Goal: Task Accomplishment & Management: Use online tool/utility

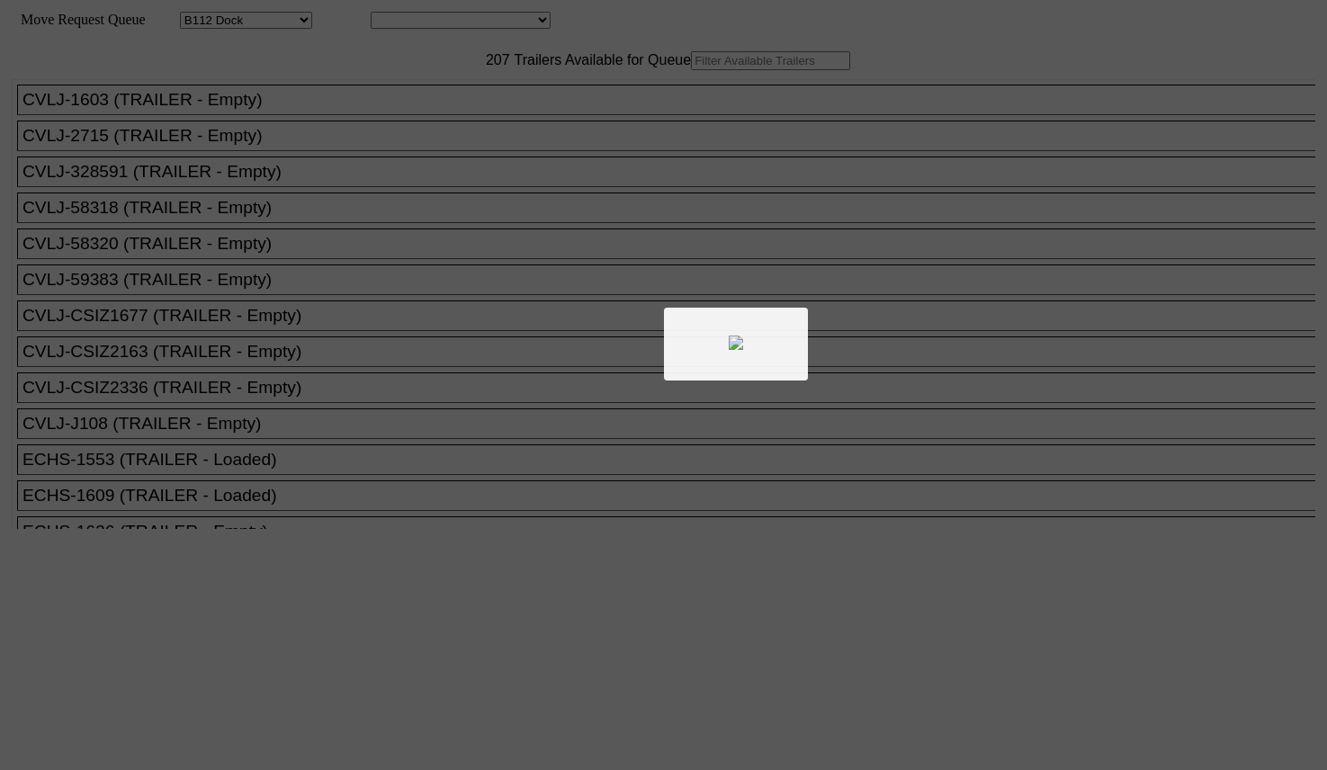
select select "121"
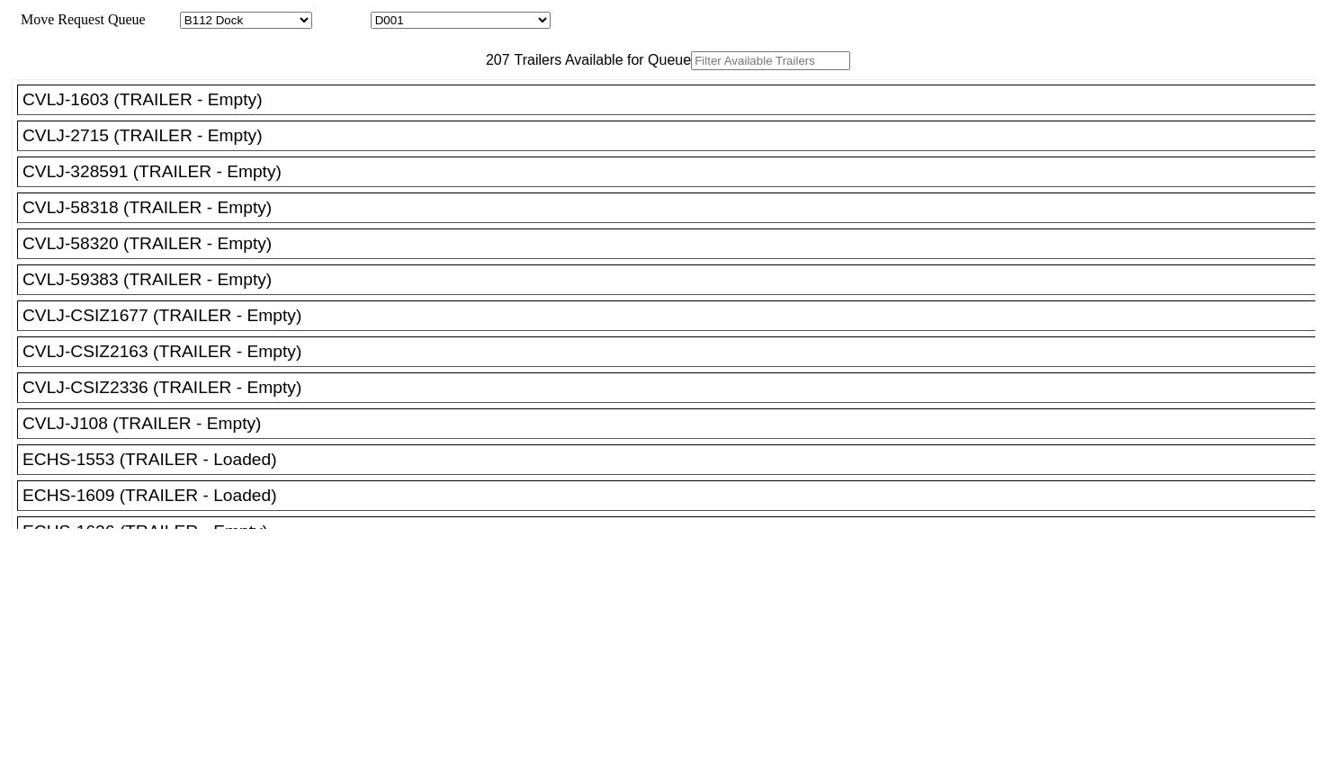
drag, startPoint x: 353, startPoint y: 102, endPoint x: 372, endPoint y: 102, distance: 18.9
click at [691, 70] on input "text" at bounding box center [770, 60] width 159 height 19
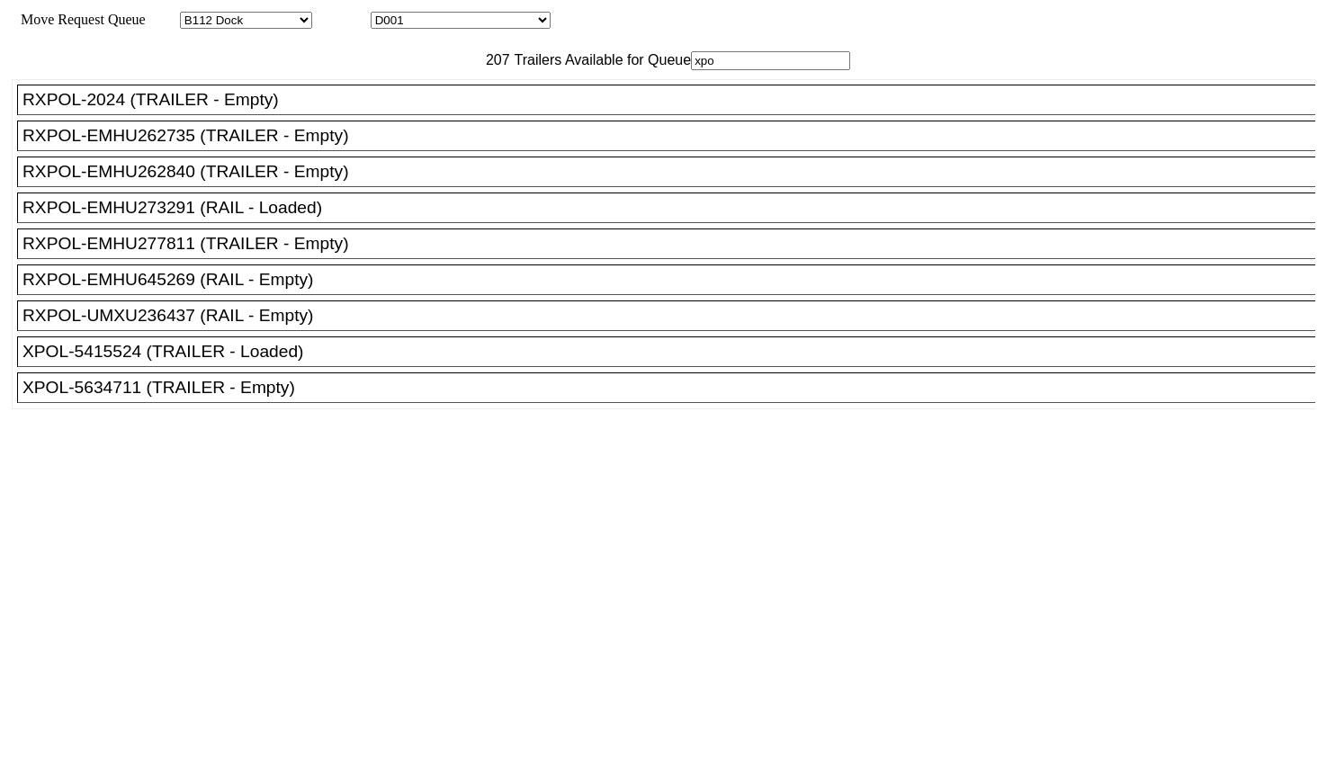
type input "xpo"
click at [264, 398] on div "XPOL-5634711 (TRAILER - Empty)" at bounding box center [674, 388] width 1304 height 20
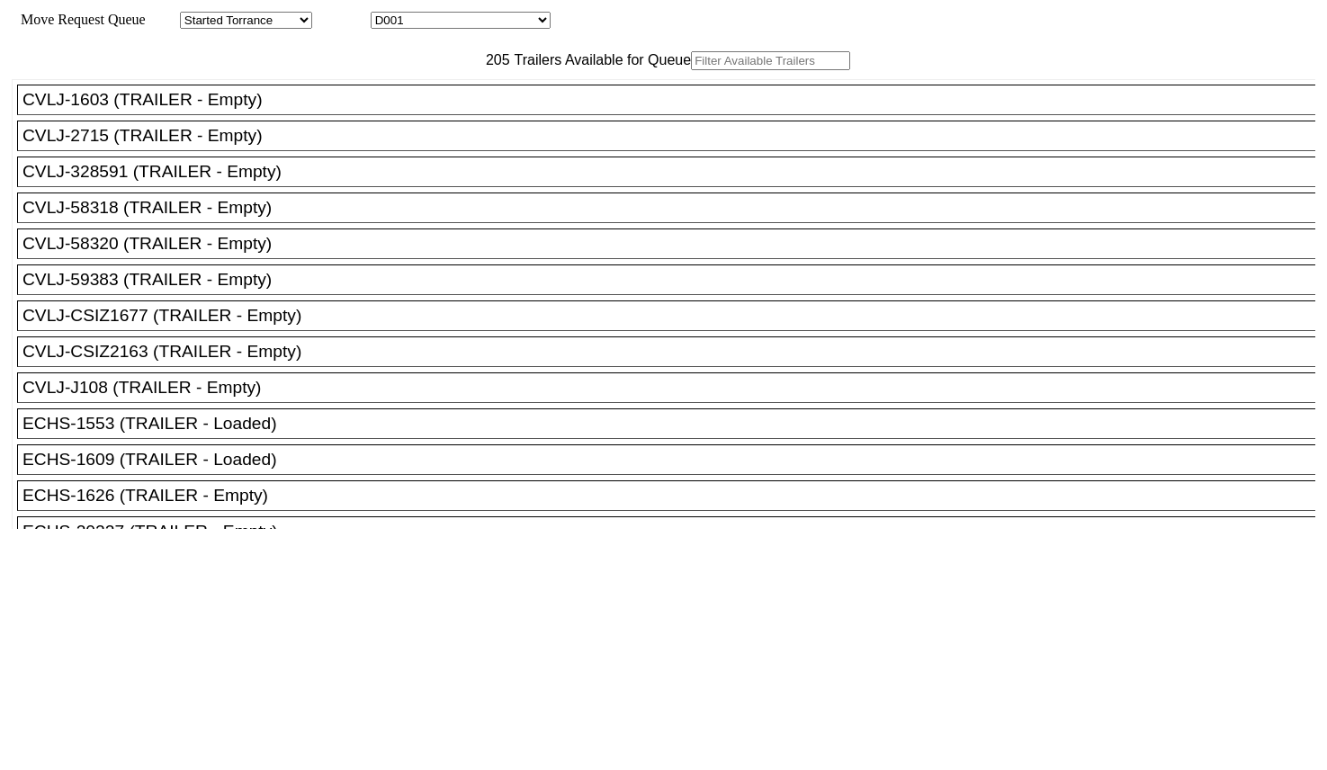
click at [691, 70] on input "text" at bounding box center [770, 60] width 159 height 19
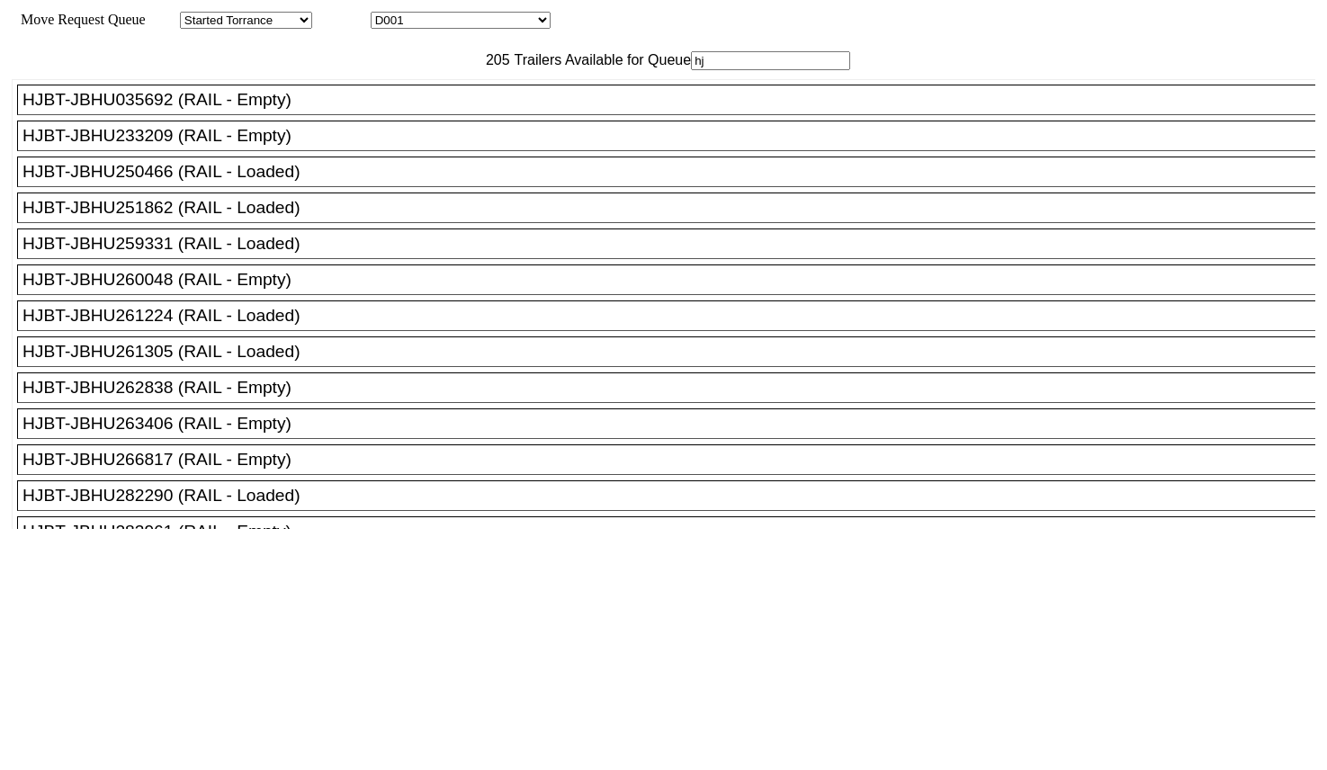
type input "hj"
click at [320, 290] on div "HJBT-JBHU260048 (RAIL - Empty)" at bounding box center [674, 280] width 1304 height 20
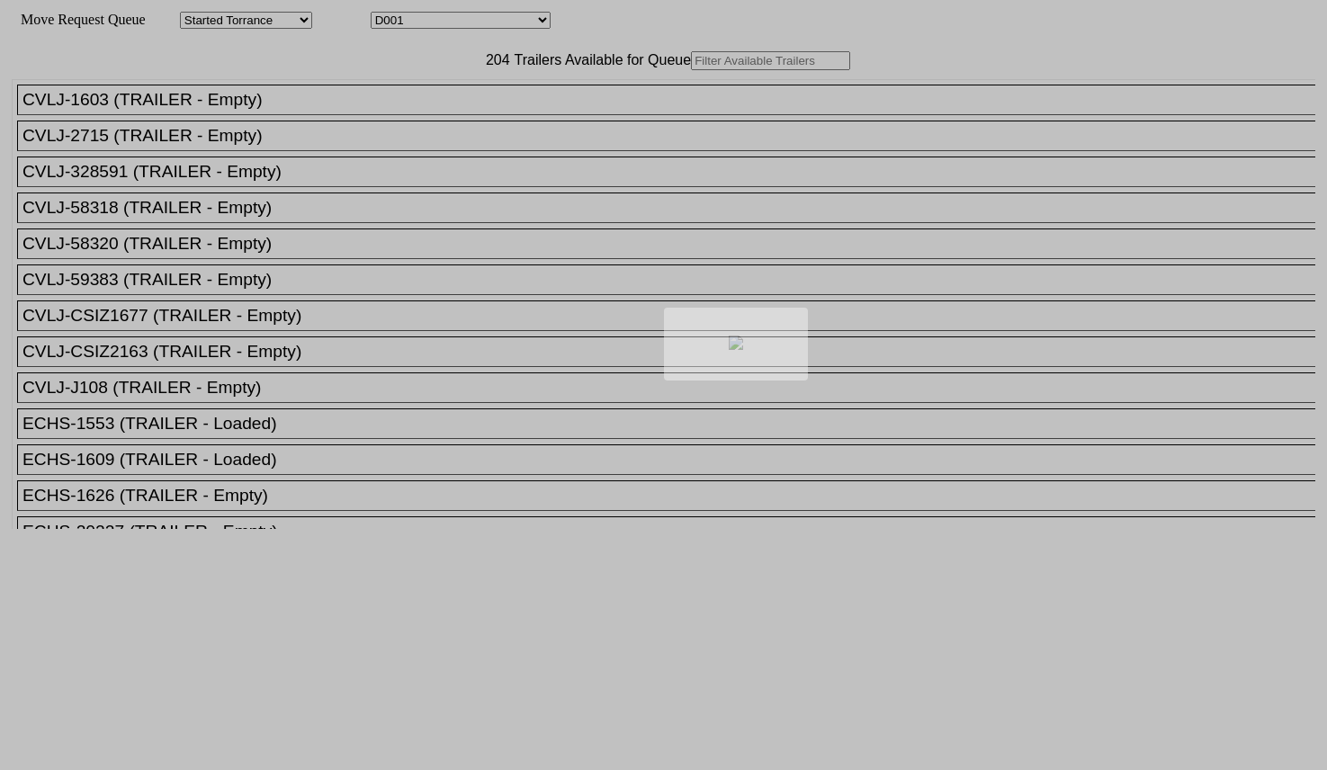
click at [451, 100] on div at bounding box center [663, 385] width 1327 height 770
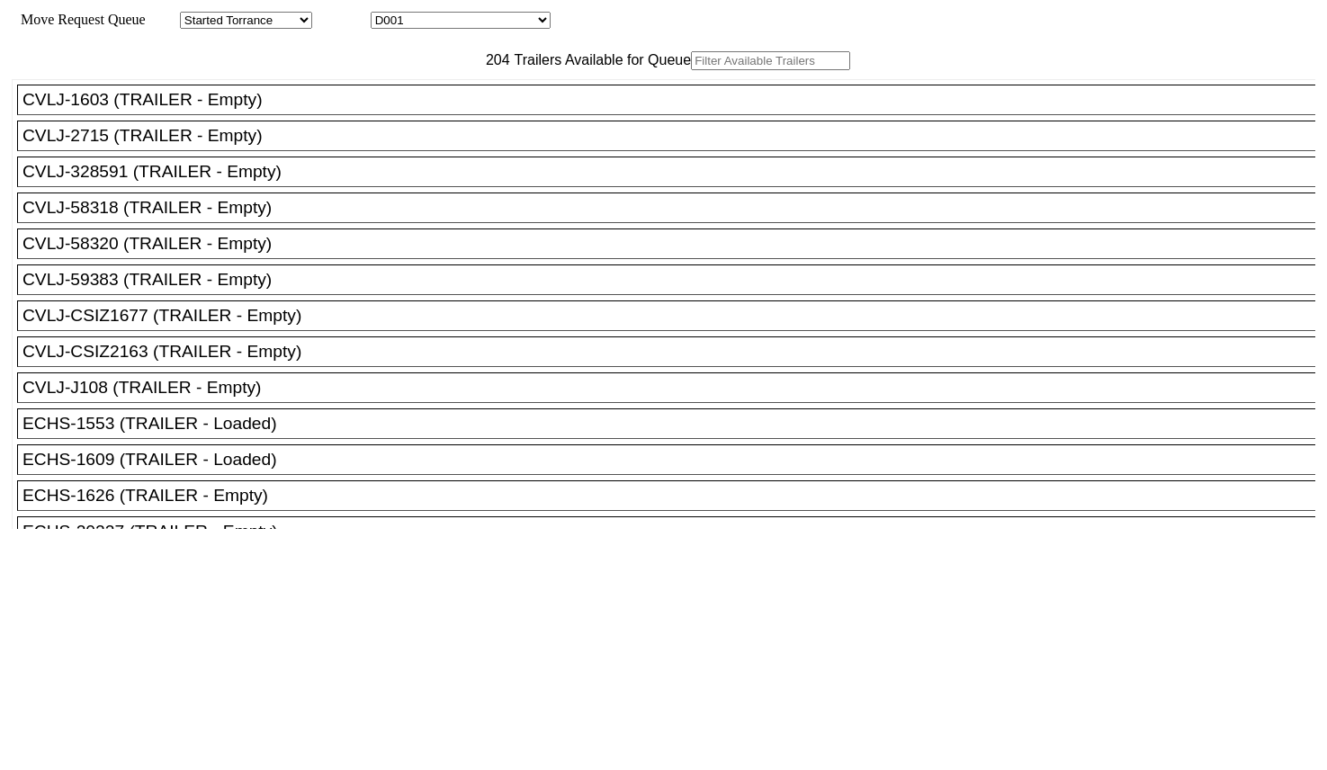
click at [691, 70] on input "text" at bounding box center [770, 60] width 159 height 19
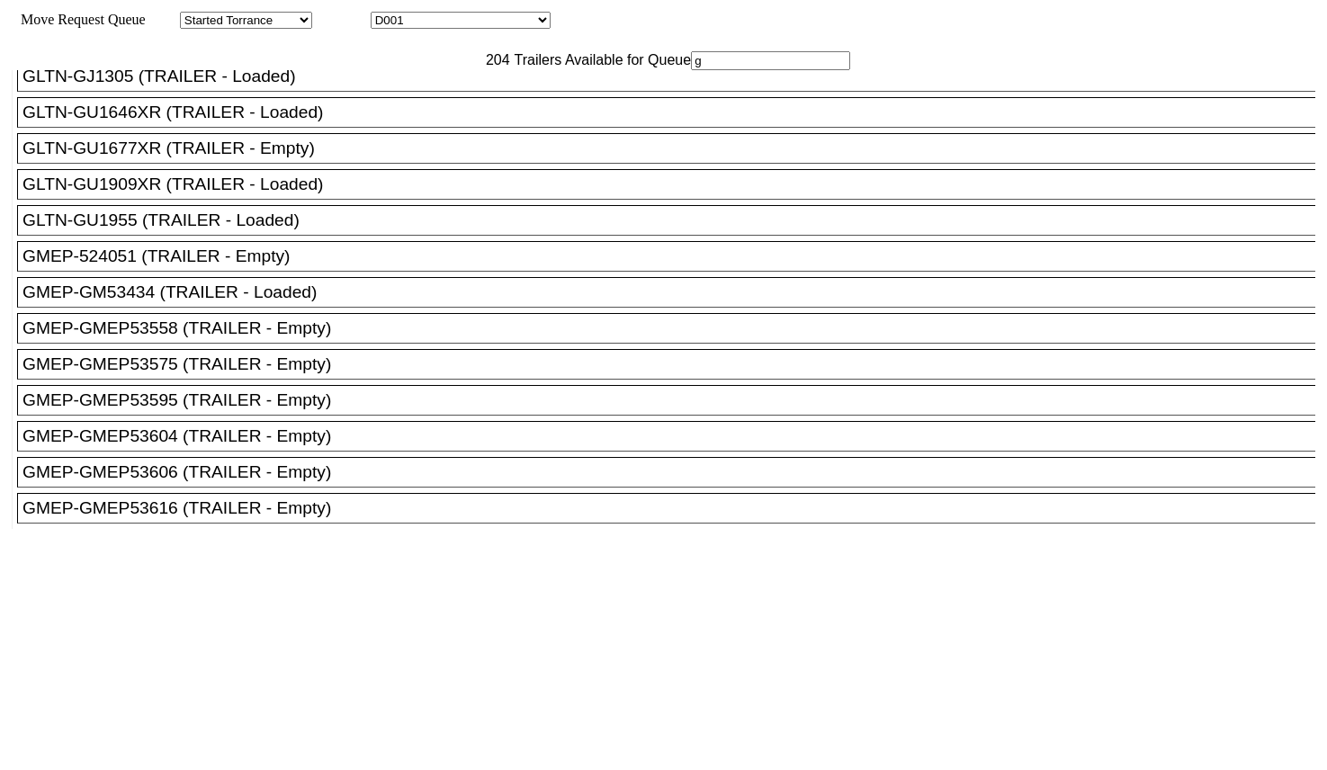
scroll to position [225, 0]
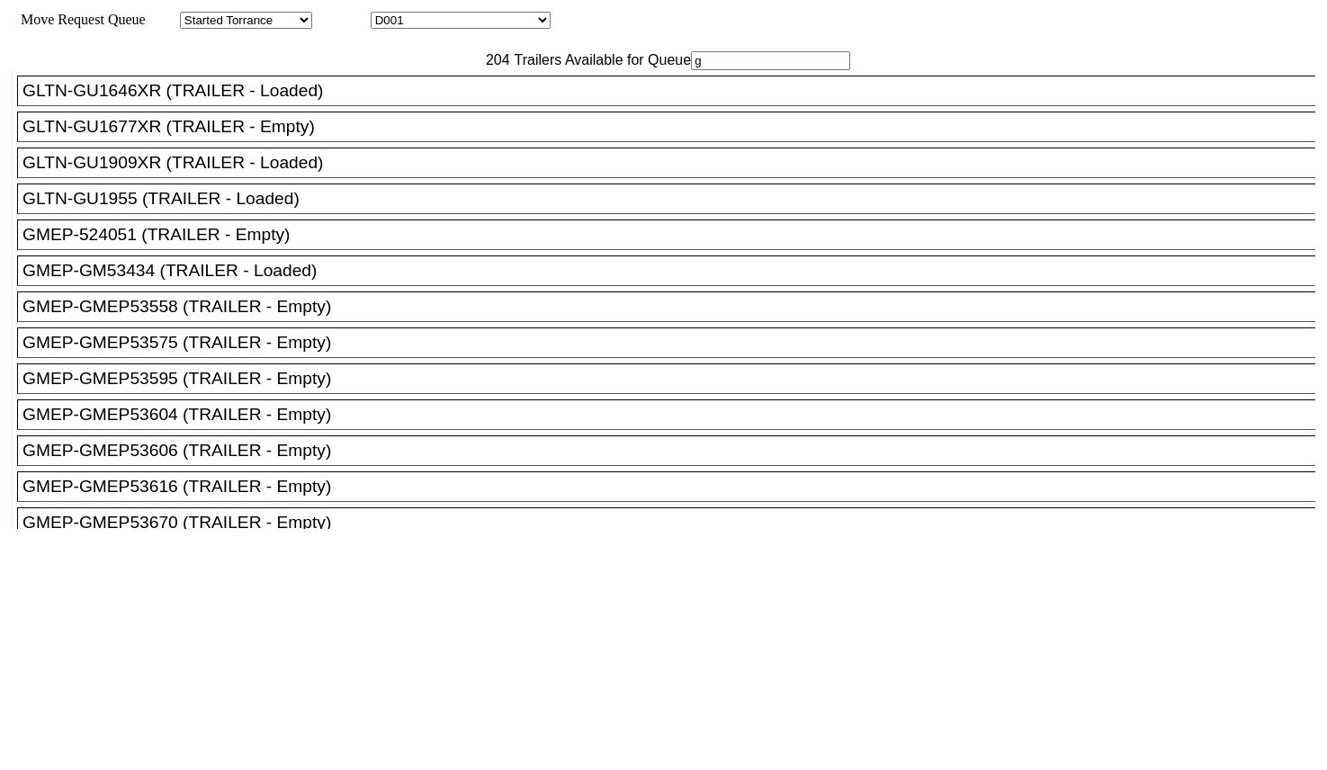
type input "g"
click at [345, 389] on div "GMEP-GMEP53595 (TRAILER - Empty)" at bounding box center [674, 379] width 1304 height 20
